Goal: Task Accomplishment & Management: Manage account settings

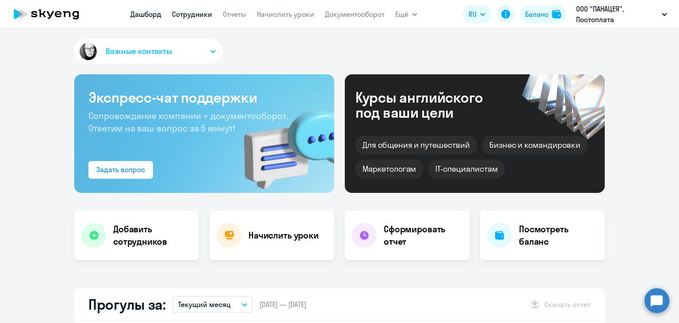
click at [205, 13] on link "Сотрудники" at bounding box center [192, 14] width 40 height 9
select select "30"
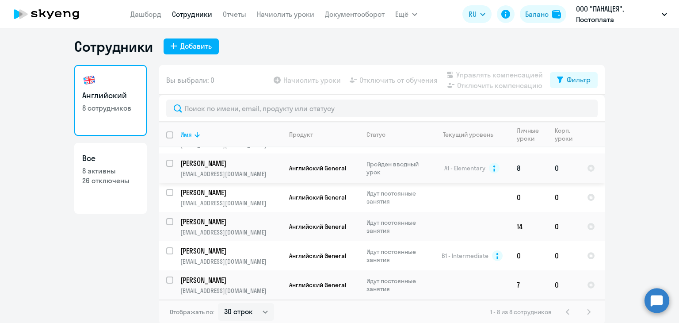
scroll to position [5, 0]
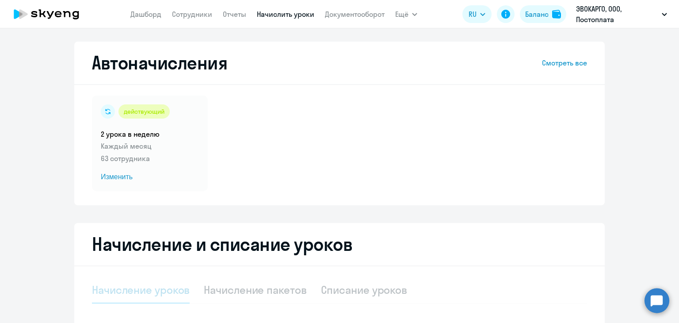
select select "10"
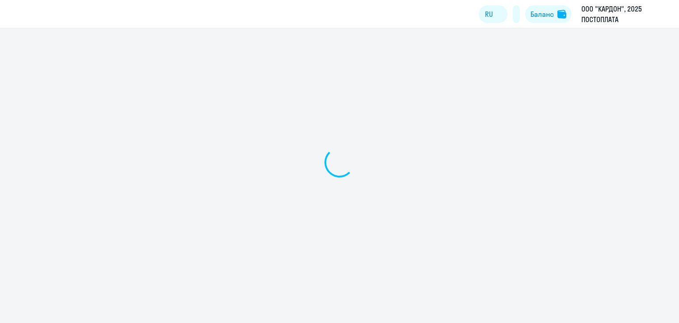
select select "10"
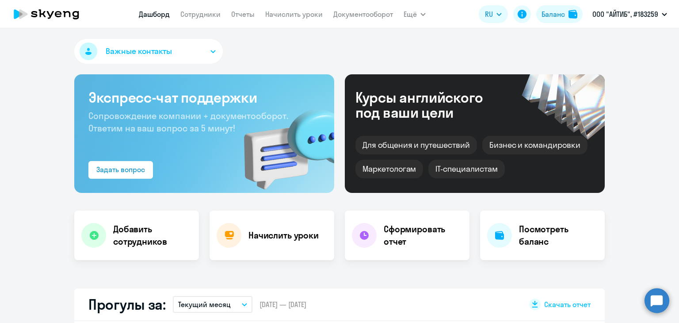
select select "30"
click at [202, 18] on link "Сотрудники" at bounding box center [200, 14] width 40 height 9
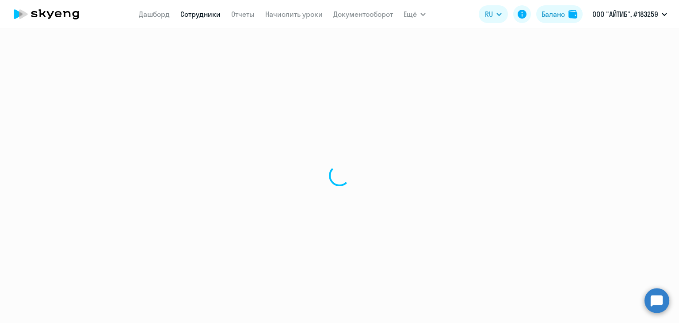
select select "30"
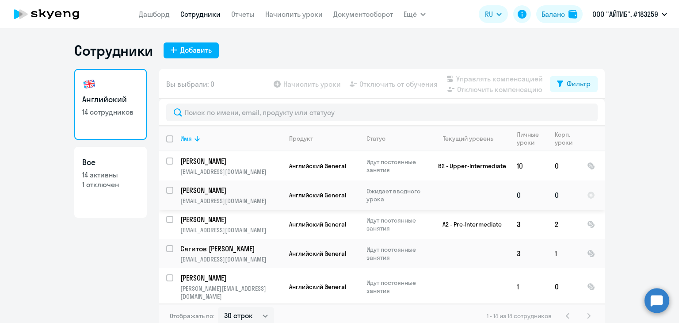
click at [167, 190] on input "select row 42765575" at bounding box center [175, 195] width 18 height 18
checkbox input "true"
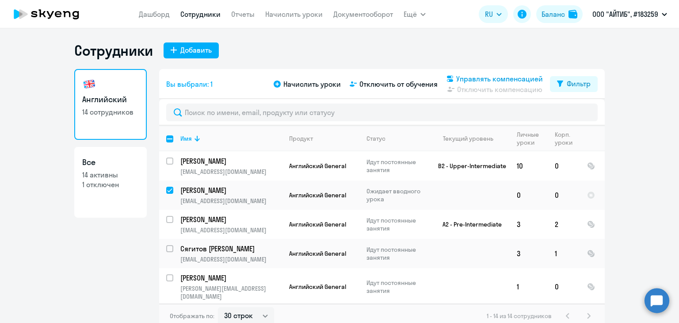
click at [483, 75] on span "Управлять компенсацией" at bounding box center [499, 78] width 87 height 11
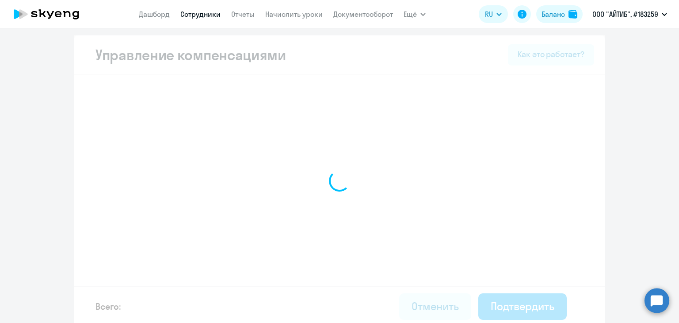
select select "MONTHLY"
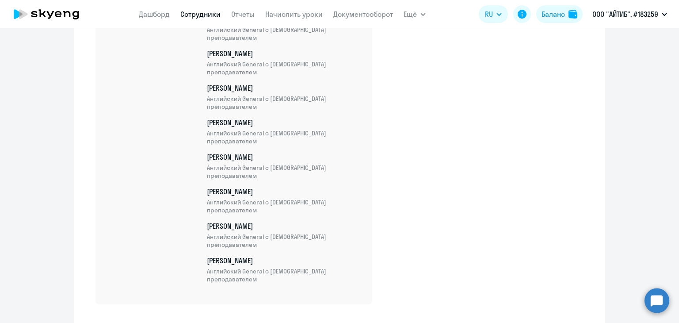
scroll to position [561, 0]
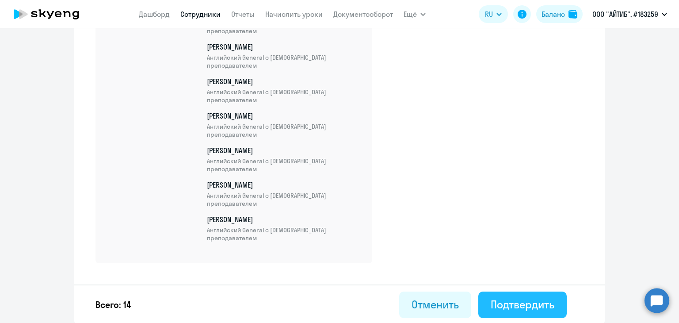
click at [517, 301] on div "Подтвердить" at bounding box center [522, 304] width 64 height 14
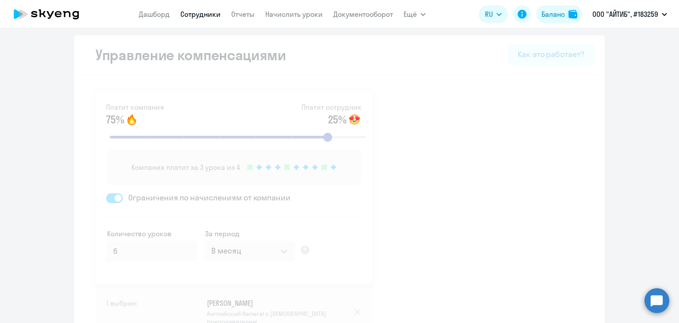
select select "30"
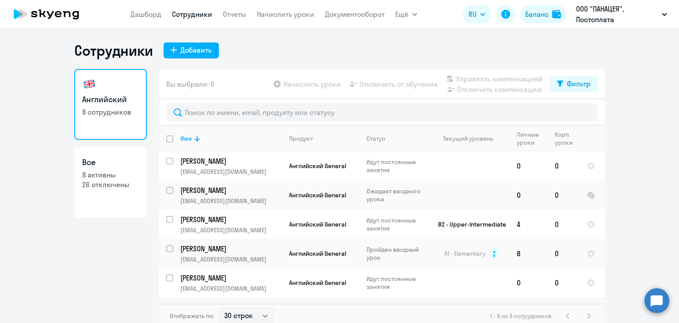
select select "30"
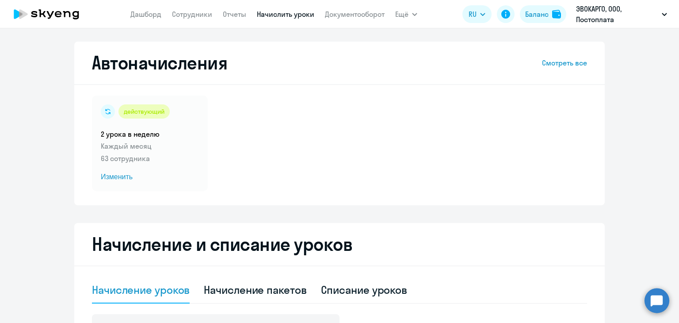
select select "10"
select select "30"
